Goal: Task Accomplishment & Management: Use online tool/utility

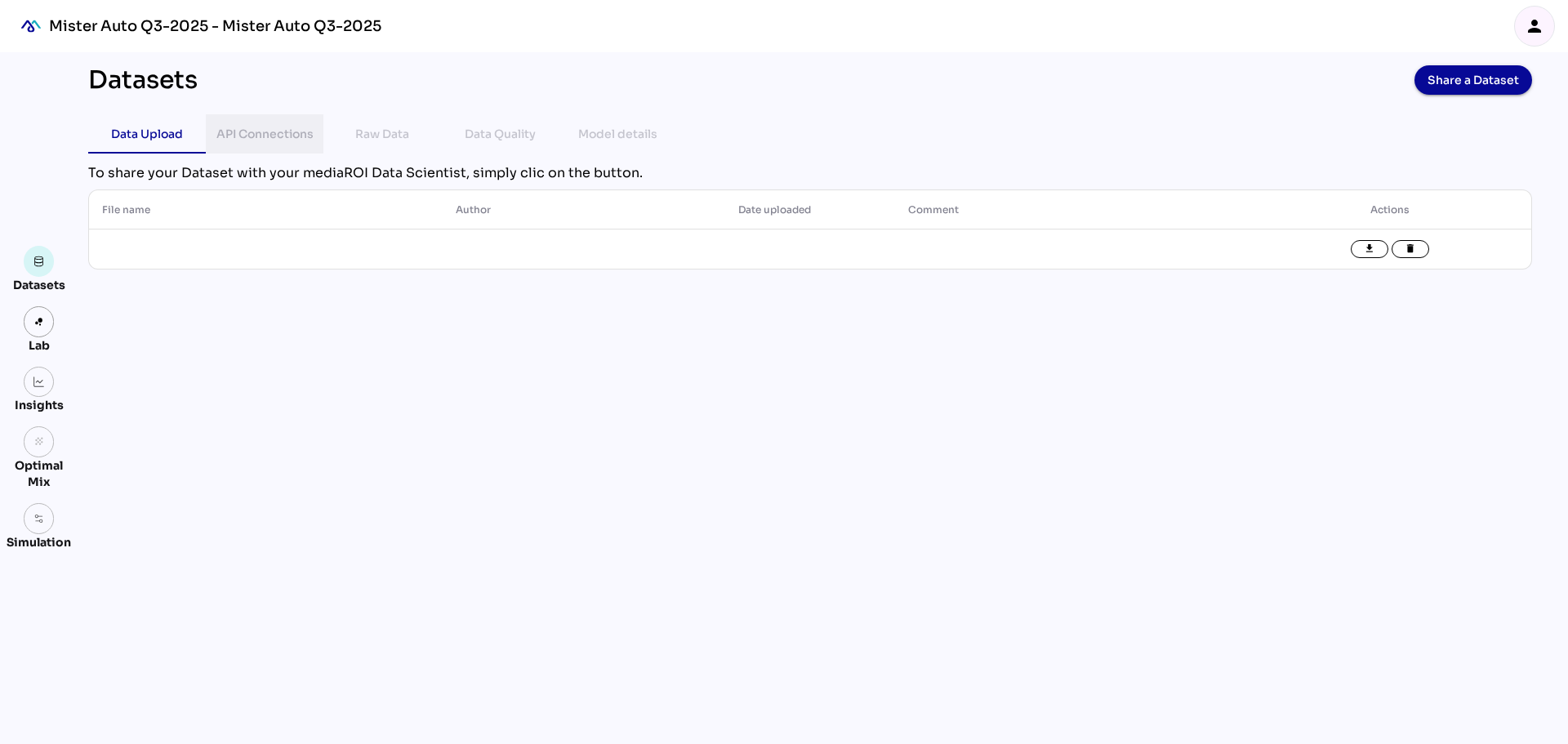
click at [280, 137] on div "API Connections" at bounding box center [266, 134] width 97 height 19
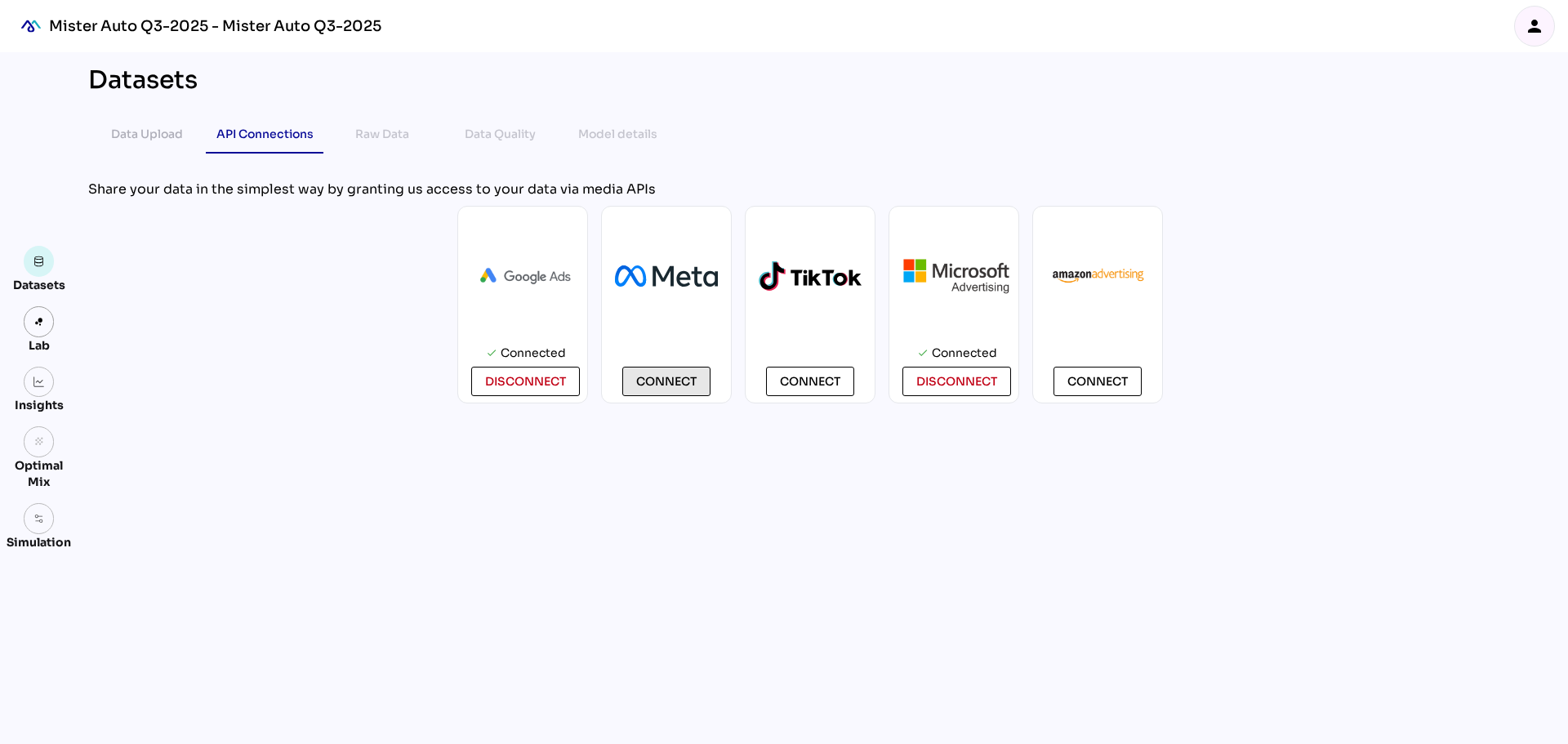
click at [683, 379] on span "Connect" at bounding box center [666, 381] width 61 height 19
click at [689, 389] on span "Connect" at bounding box center [666, 381] width 61 height 19
